Goal: Task Accomplishment & Management: Use online tool/utility

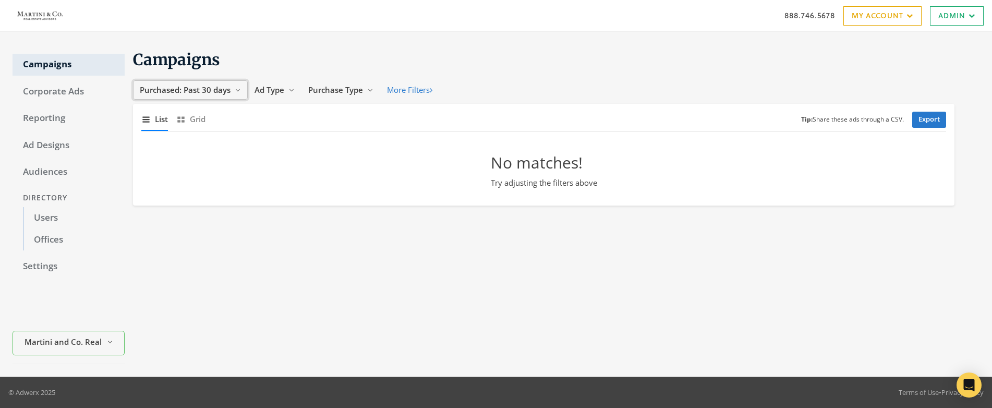
click at [201, 92] on span "Purchased: Past 30 days" at bounding box center [185, 89] width 91 height 10
click at [160, 189] on span "All Time" at bounding box center [157, 189] width 30 height 10
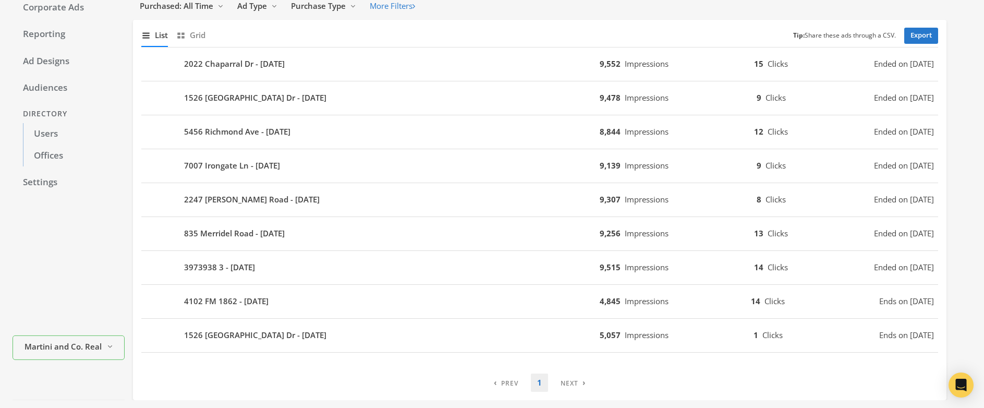
scroll to position [18, 0]
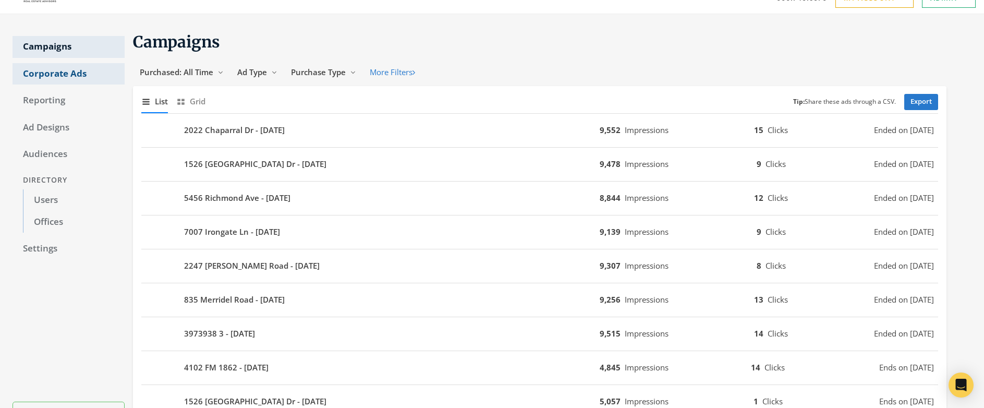
click at [57, 74] on link "Corporate Ads" at bounding box center [69, 74] width 112 height 22
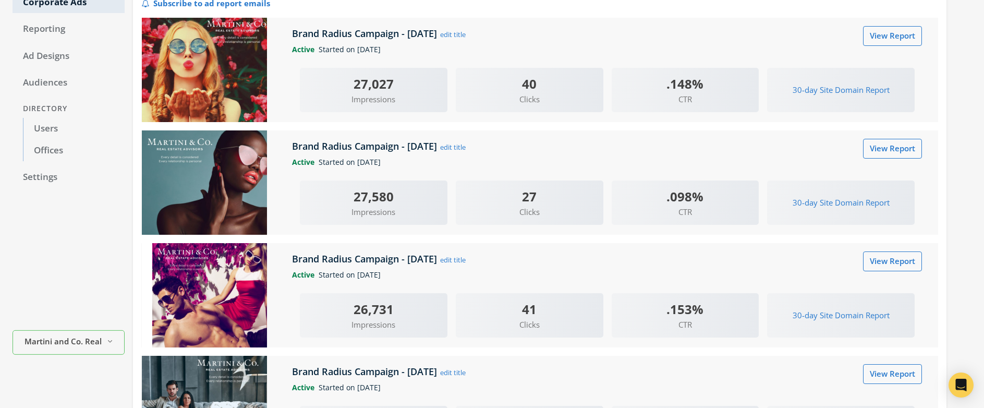
scroll to position [68, 0]
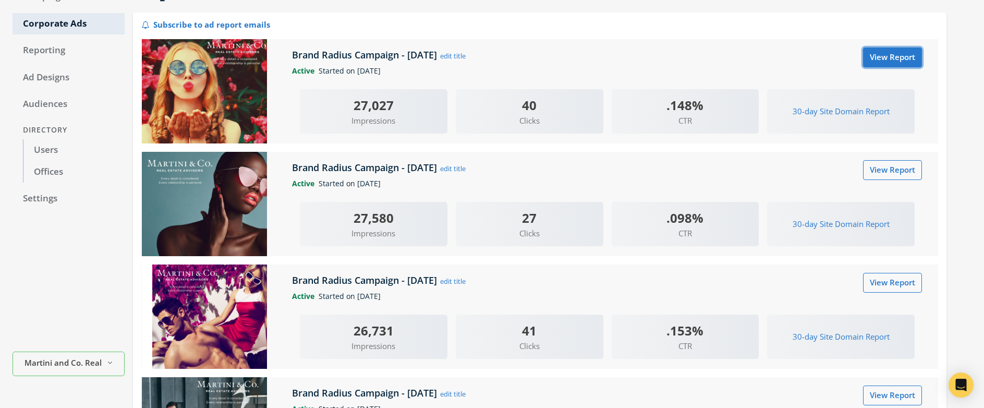
click at [886, 59] on link "View Report" at bounding box center [892, 56] width 59 height 19
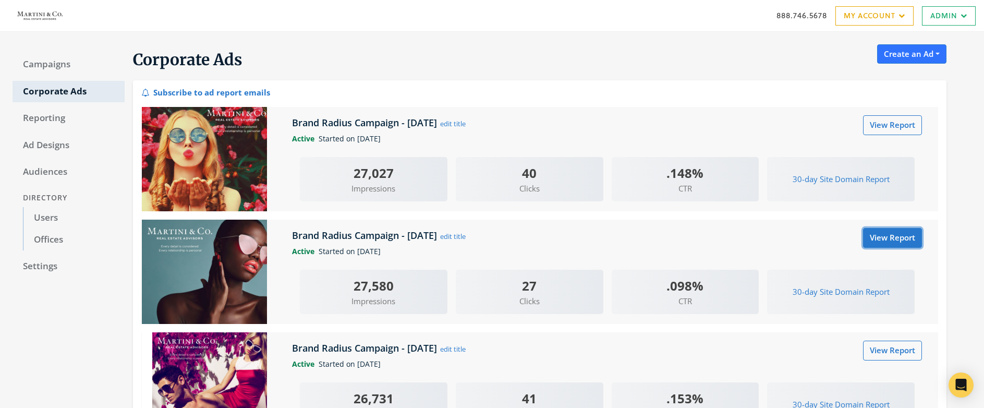
click at [895, 241] on link "View Report" at bounding box center [892, 237] width 59 height 19
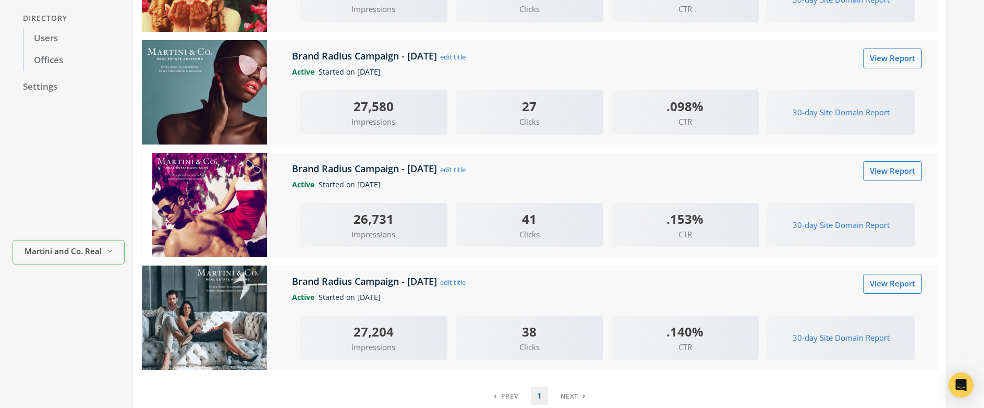
scroll to position [233, 0]
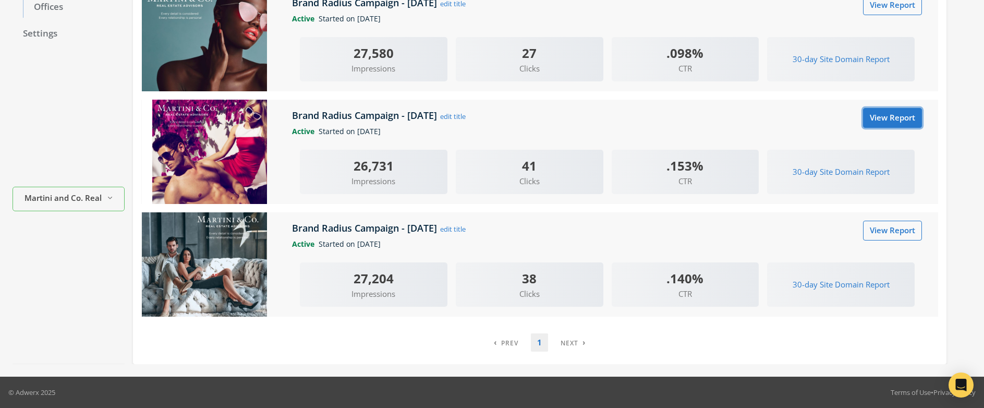
click at [872, 116] on link "View Report" at bounding box center [892, 117] width 59 height 19
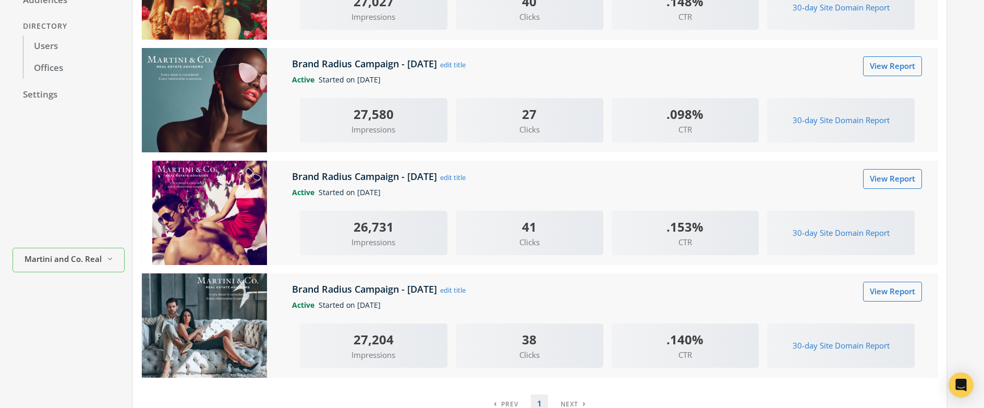
scroll to position [233, 0]
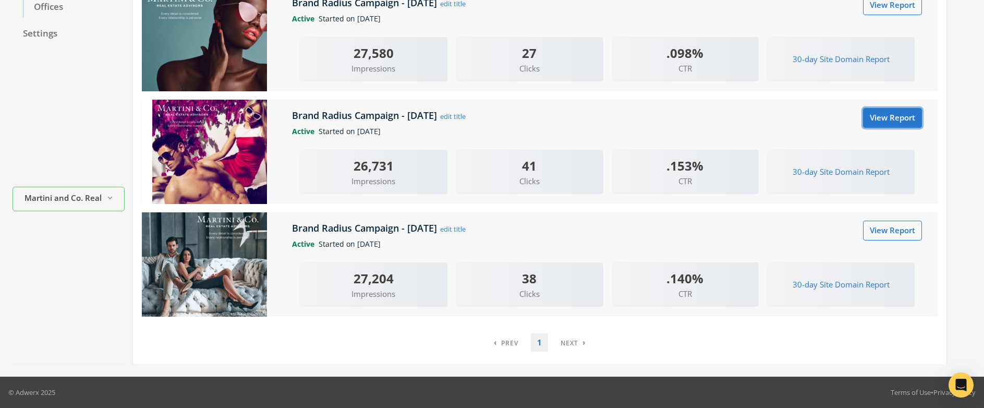
click at [891, 115] on link "View Report" at bounding box center [892, 117] width 59 height 19
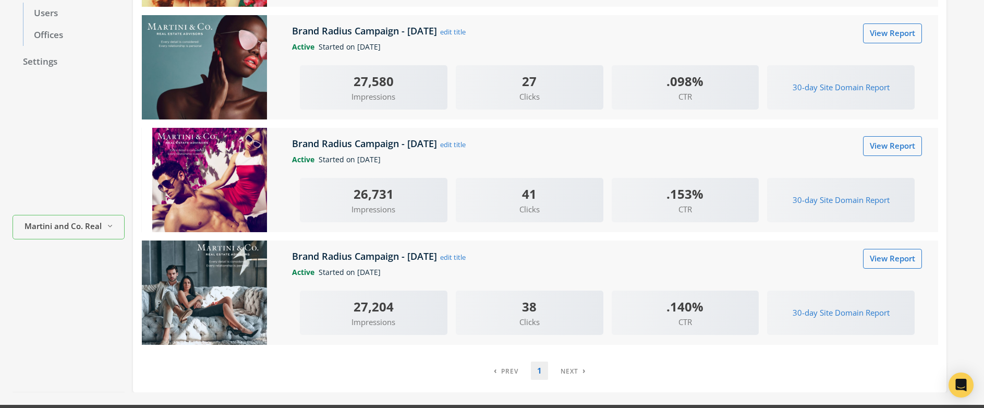
scroll to position [233, 0]
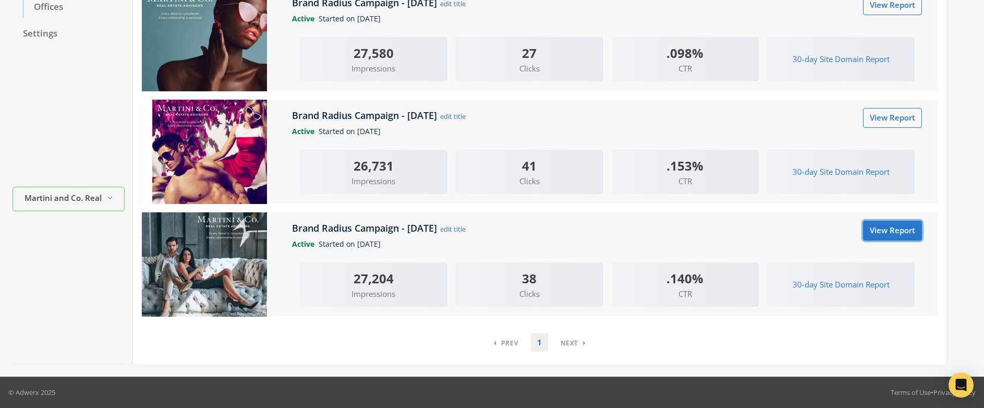
click at [871, 231] on link "View Report" at bounding box center [892, 230] width 59 height 19
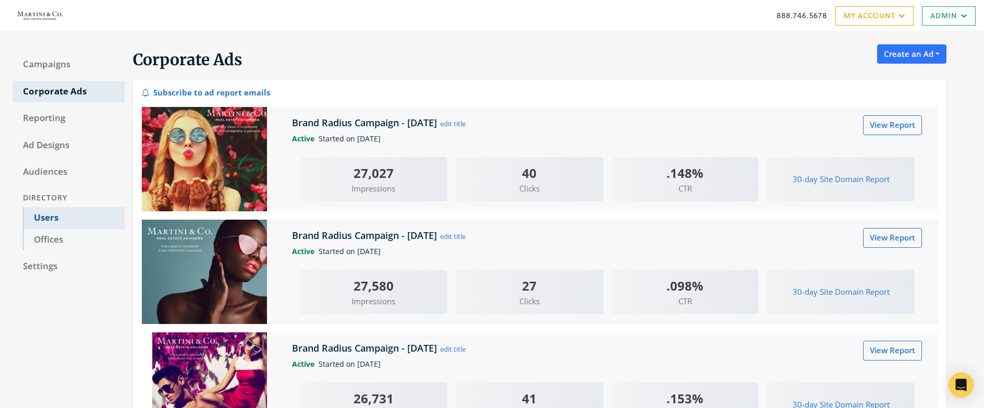
click at [51, 221] on link "Users" at bounding box center [74, 218] width 102 height 22
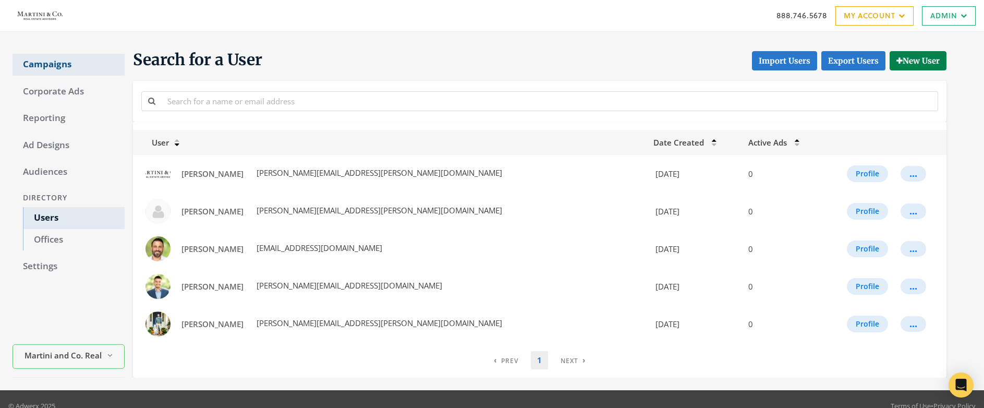
click at [44, 62] on link "Campaigns" at bounding box center [69, 65] width 112 height 22
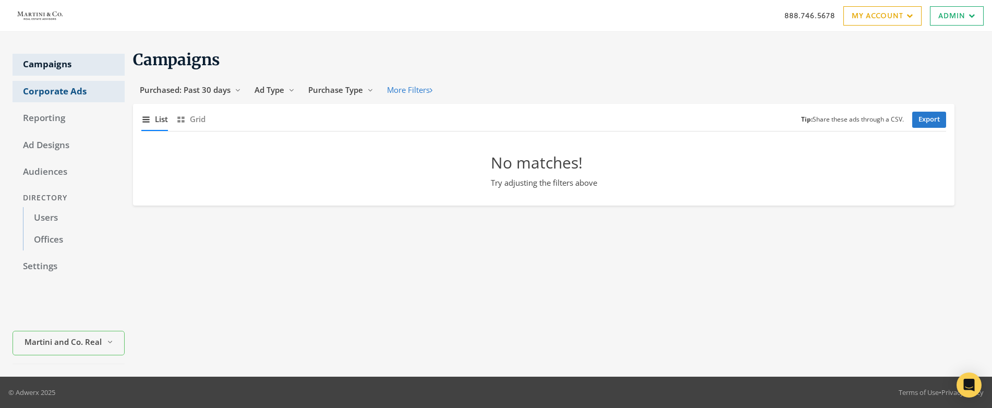
click at [42, 92] on link "Corporate Ads" at bounding box center [69, 92] width 112 height 22
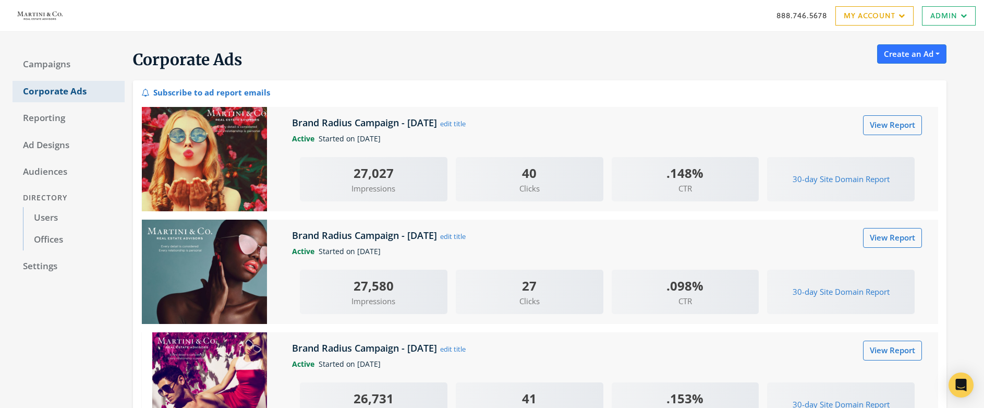
click at [42, 92] on link "Corporate Ads" at bounding box center [69, 92] width 112 height 22
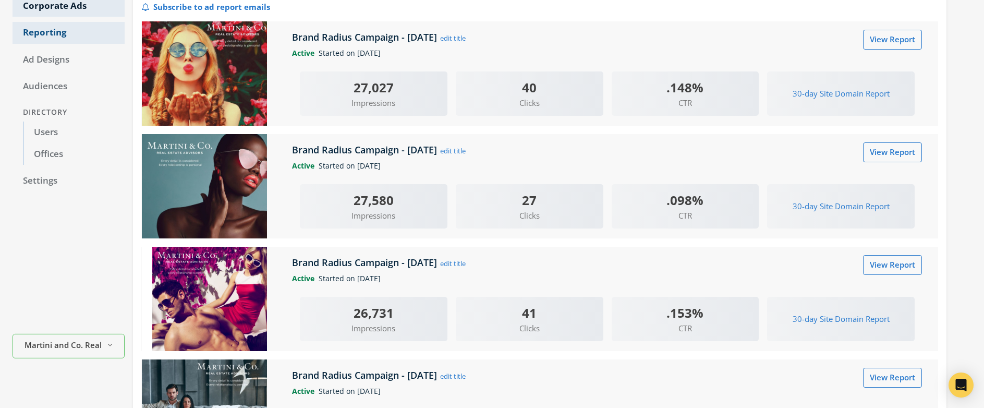
scroll to position [26, 0]
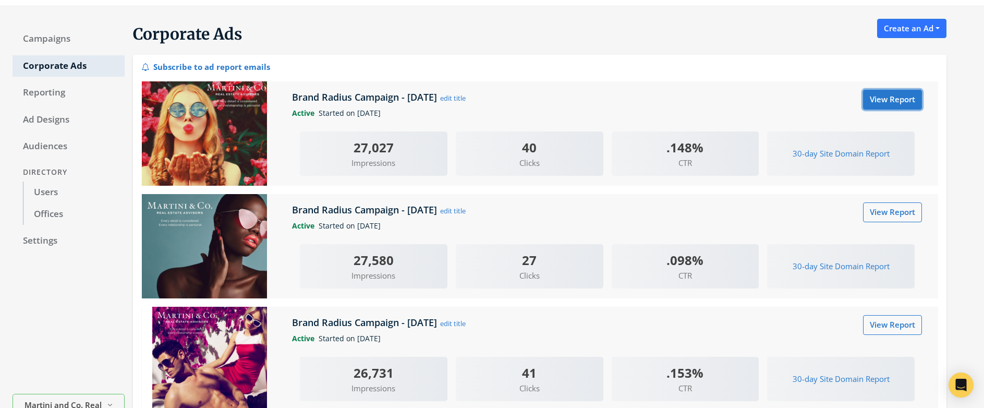
click at [877, 101] on link "View Report" at bounding box center [892, 99] width 59 height 19
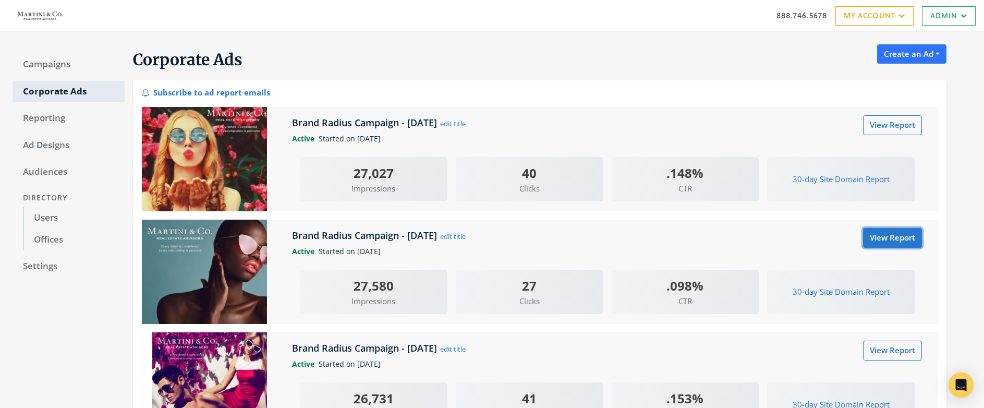
click at [885, 239] on link "View Report" at bounding box center [892, 237] width 59 height 19
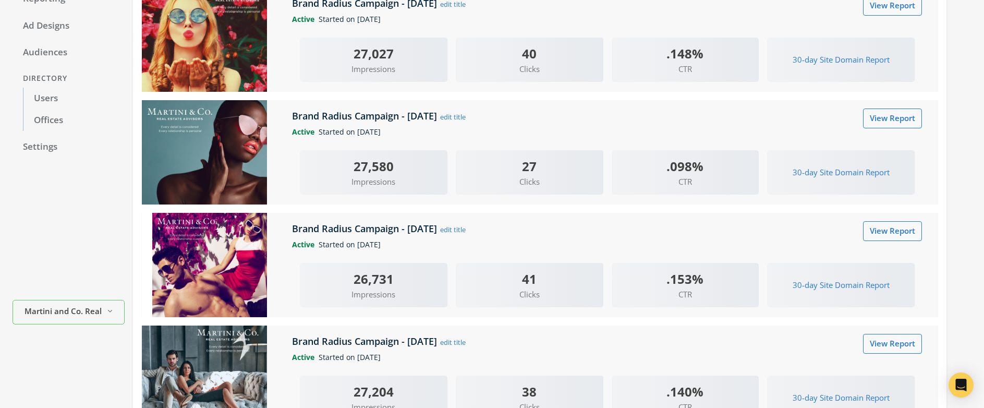
scroll to position [145, 0]
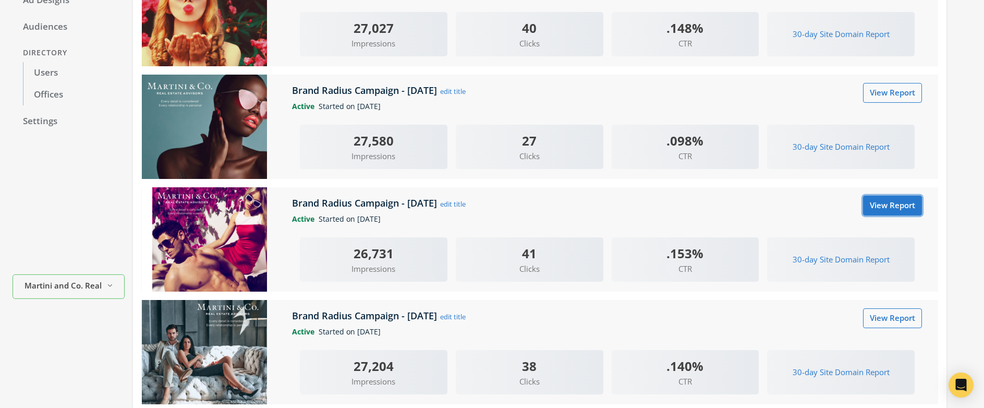
click at [895, 210] on link "View Report" at bounding box center [892, 204] width 59 height 19
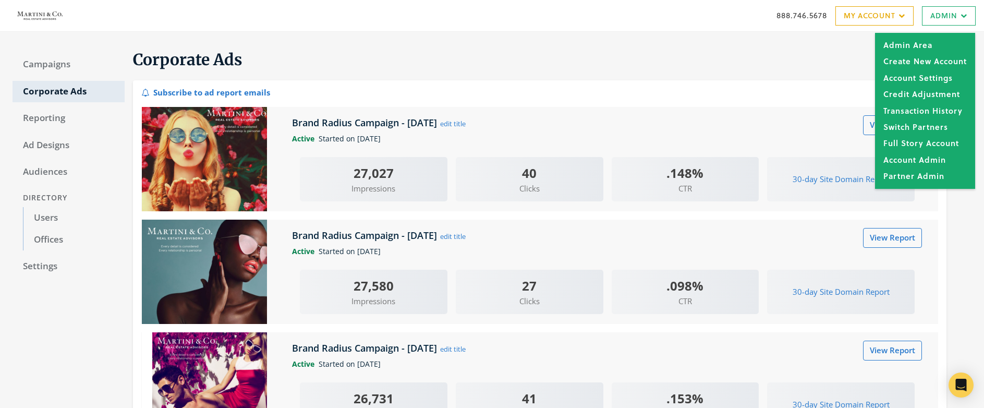
drag, startPoint x: 490, startPoint y: 53, endPoint x: 484, endPoint y: 52, distance: 5.8
click at [490, 53] on div "Corporate Ads Create an Ad Real Estate: Ads by zip codes Real Estate: Streaming…" at bounding box center [536, 62] width 822 height 36
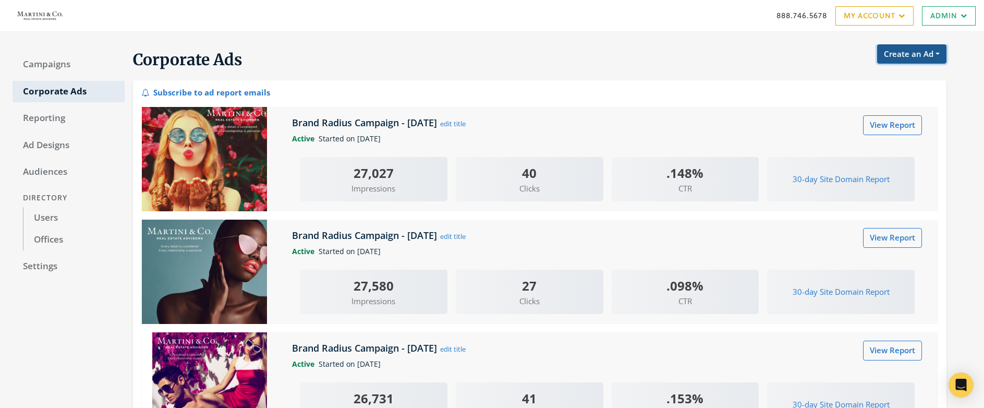
click at [900, 57] on button "Create an Ad" at bounding box center [911, 53] width 69 height 19
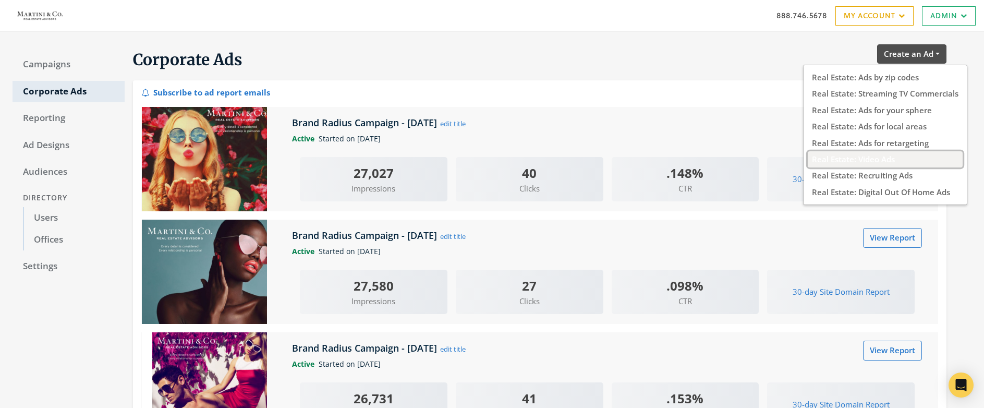
click at [849, 162] on button "Real Estate: Video Ads" at bounding box center [885, 159] width 155 height 16
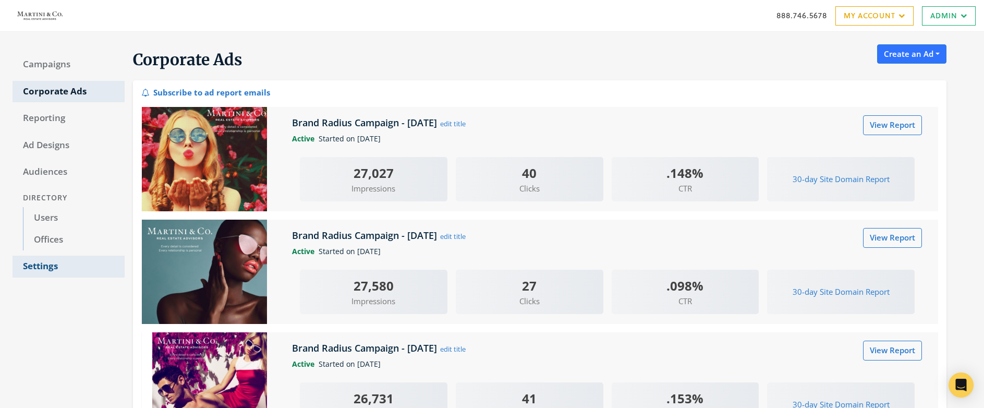
click at [38, 266] on link "Settings" at bounding box center [69, 266] width 112 height 22
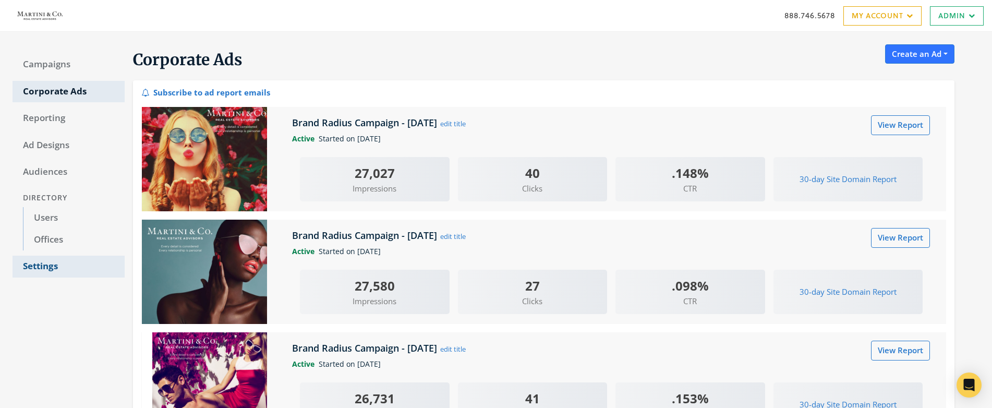
select select "saml"
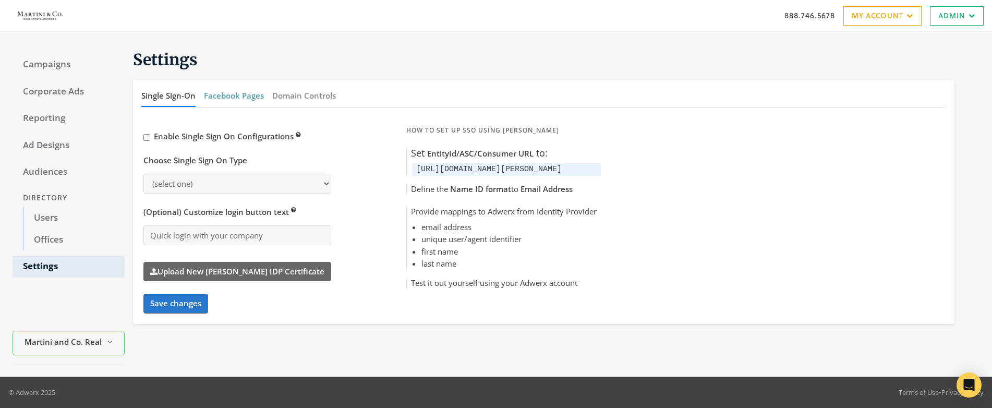
click at [233, 92] on button "Facebook Pages" at bounding box center [234, 95] width 60 height 22
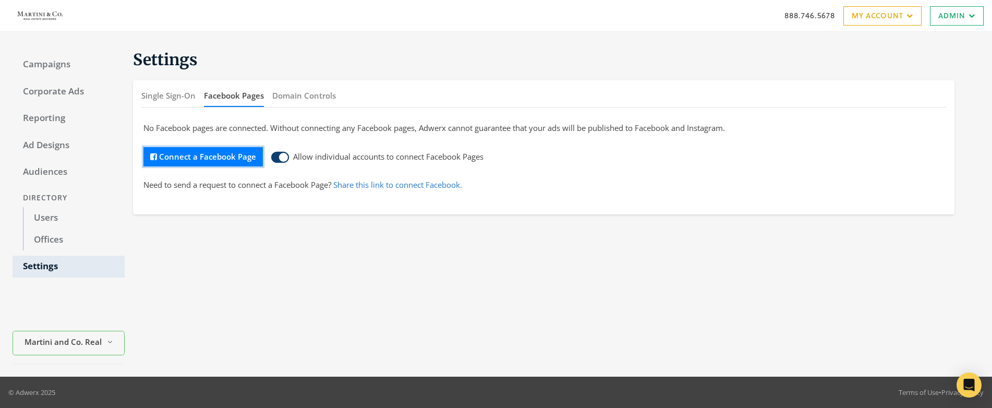
click at [200, 157] on button "Connect a Facebook Page" at bounding box center [202, 156] width 119 height 19
